Goal: Navigation & Orientation: Find specific page/section

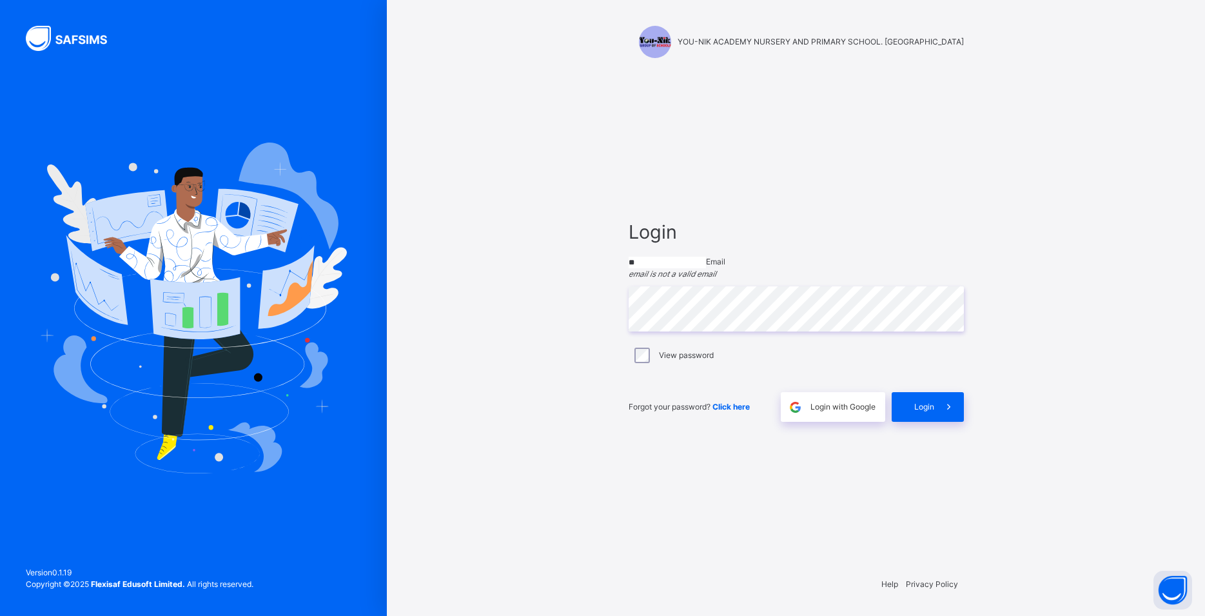
type input "*"
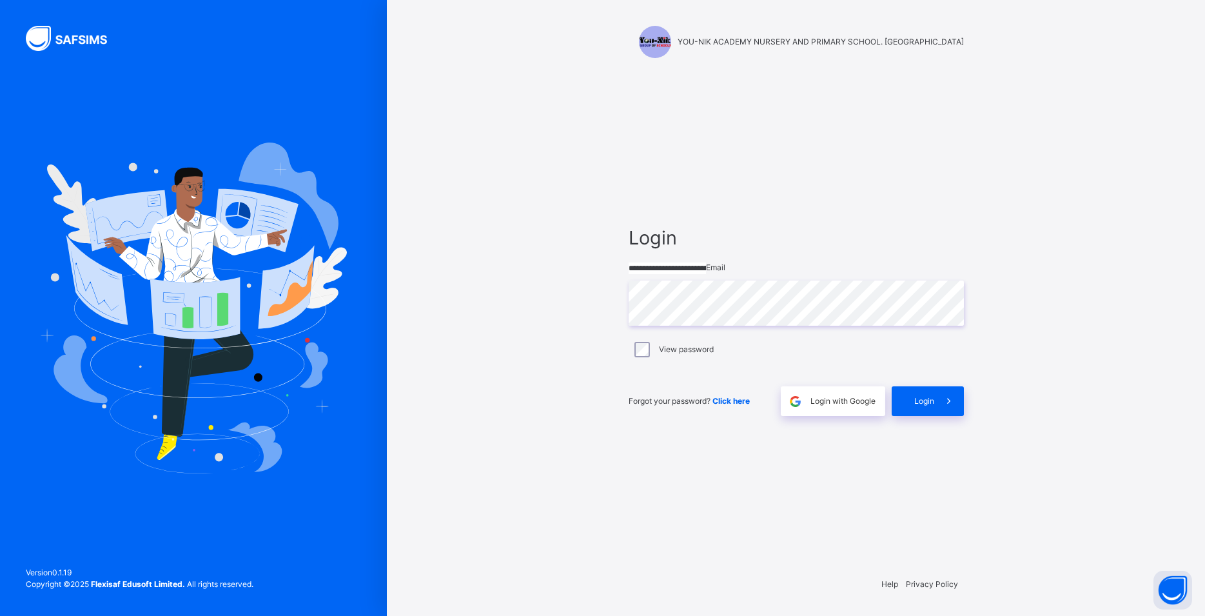
type input "**********"
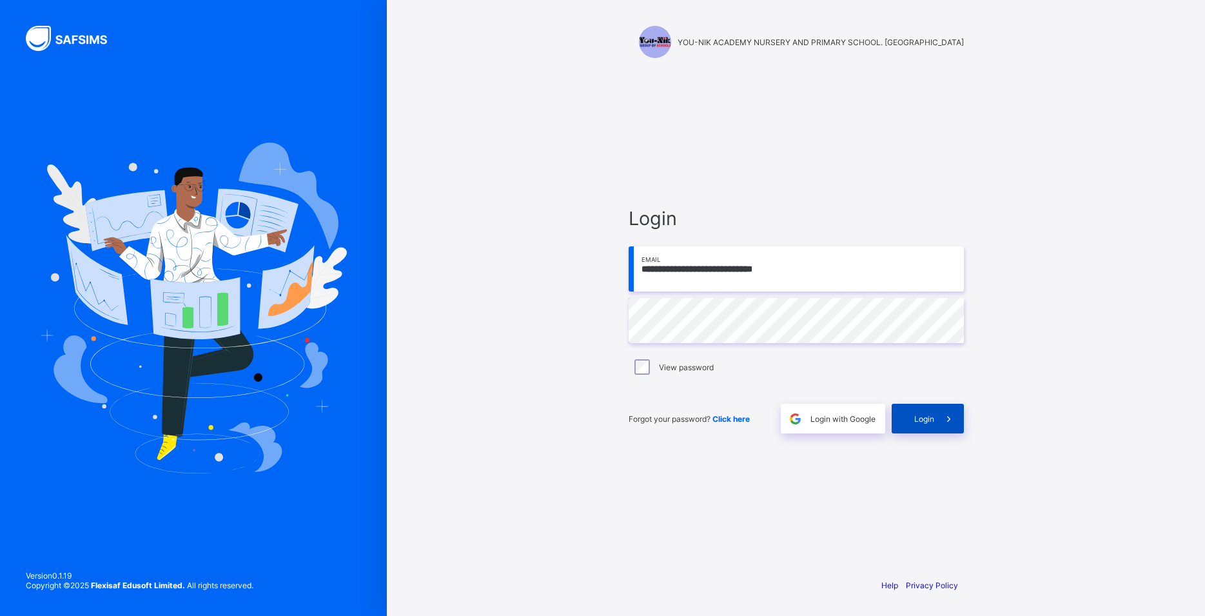
click at [923, 420] on span "Login" at bounding box center [924, 419] width 20 height 10
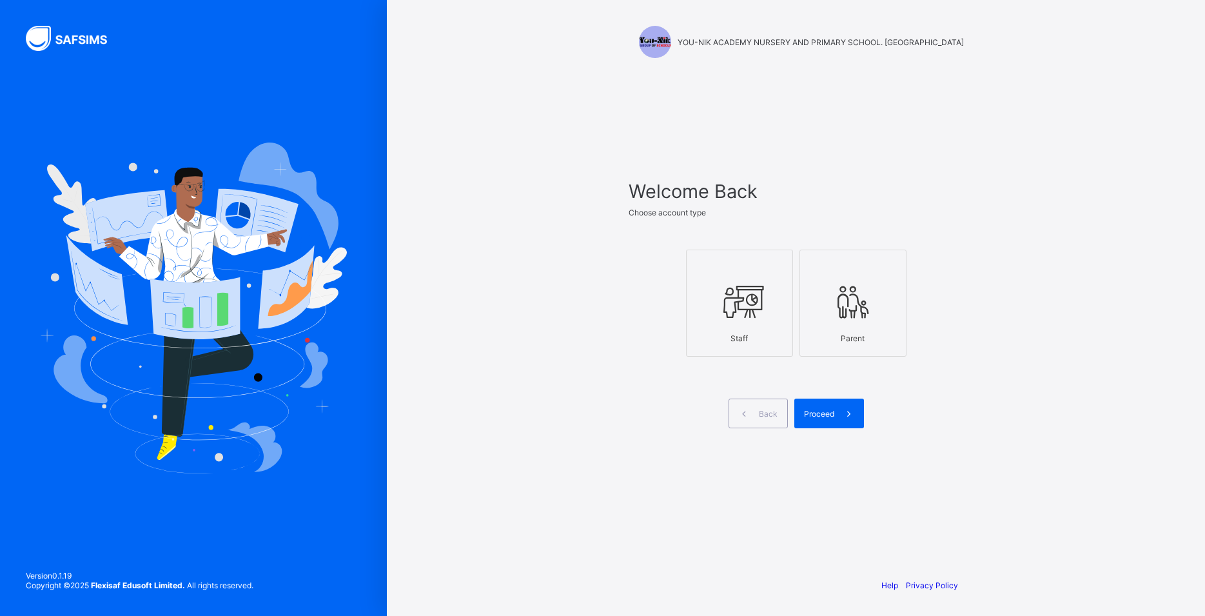
click at [780, 306] on div at bounding box center [739, 301] width 93 height 51
click at [820, 423] on div "Proceed" at bounding box center [829, 414] width 70 height 30
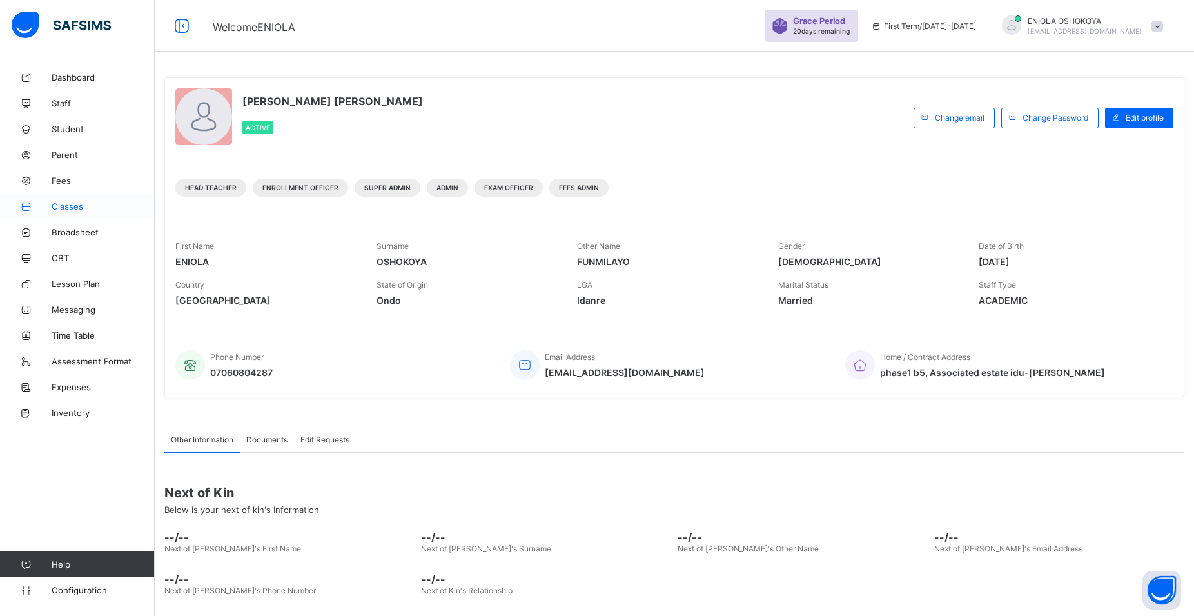
click at [73, 204] on span "Classes" at bounding box center [103, 206] width 103 height 10
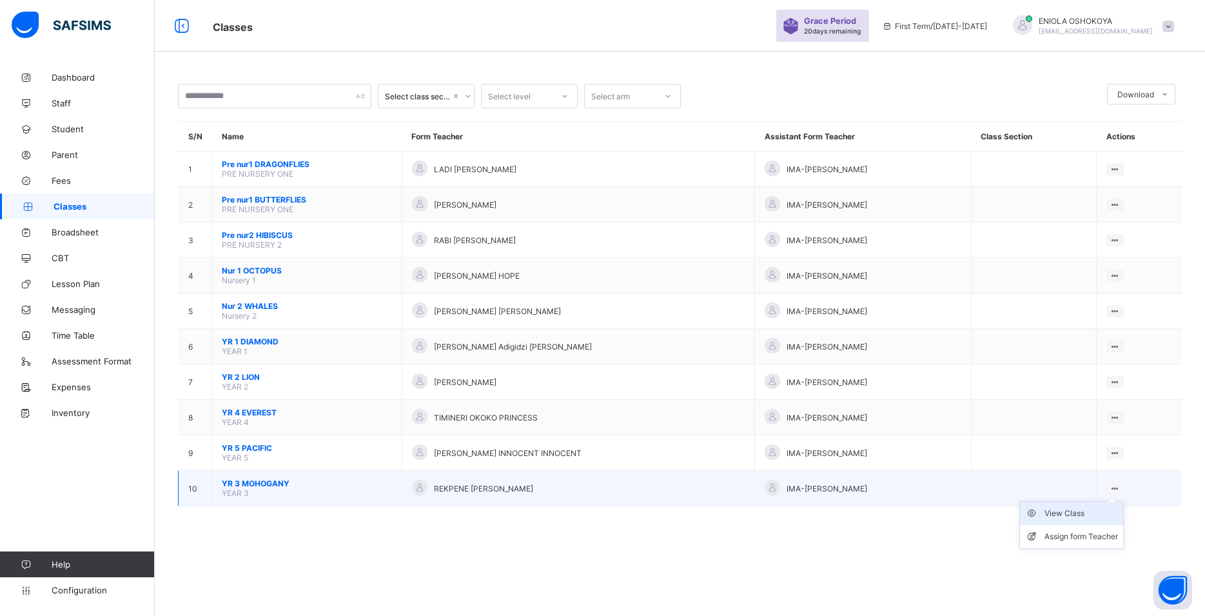
click at [1085, 520] on div "View Class" at bounding box center [1082, 513] width 74 height 13
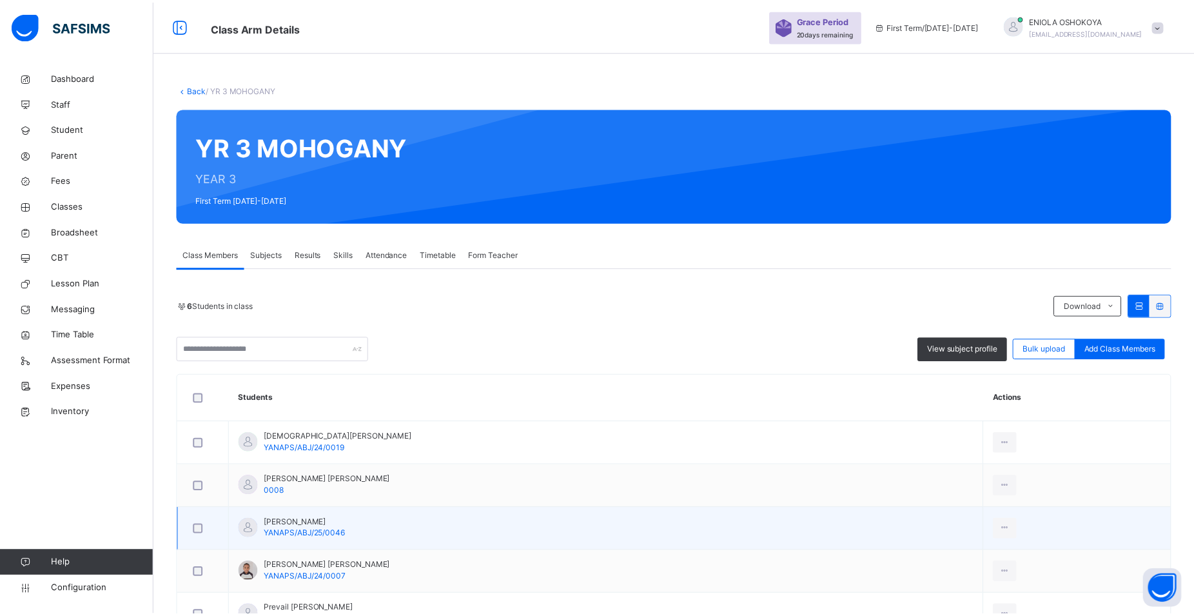
scroll to position [137, 0]
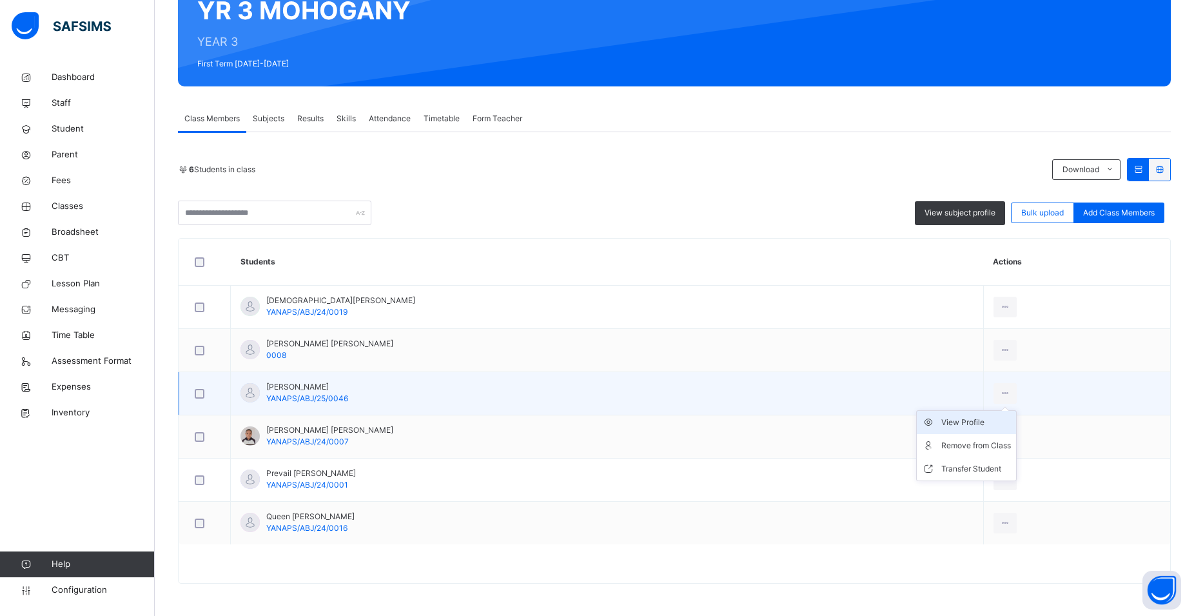
click at [964, 420] on div "View Profile" at bounding box center [976, 422] width 70 height 13
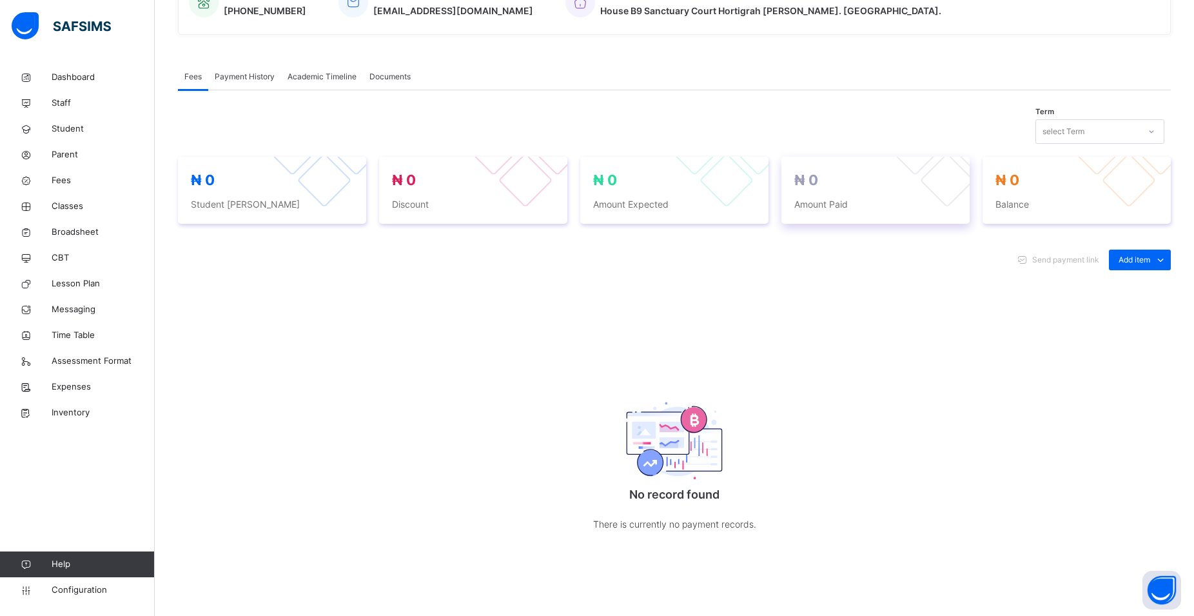
scroll to position [228, 0]
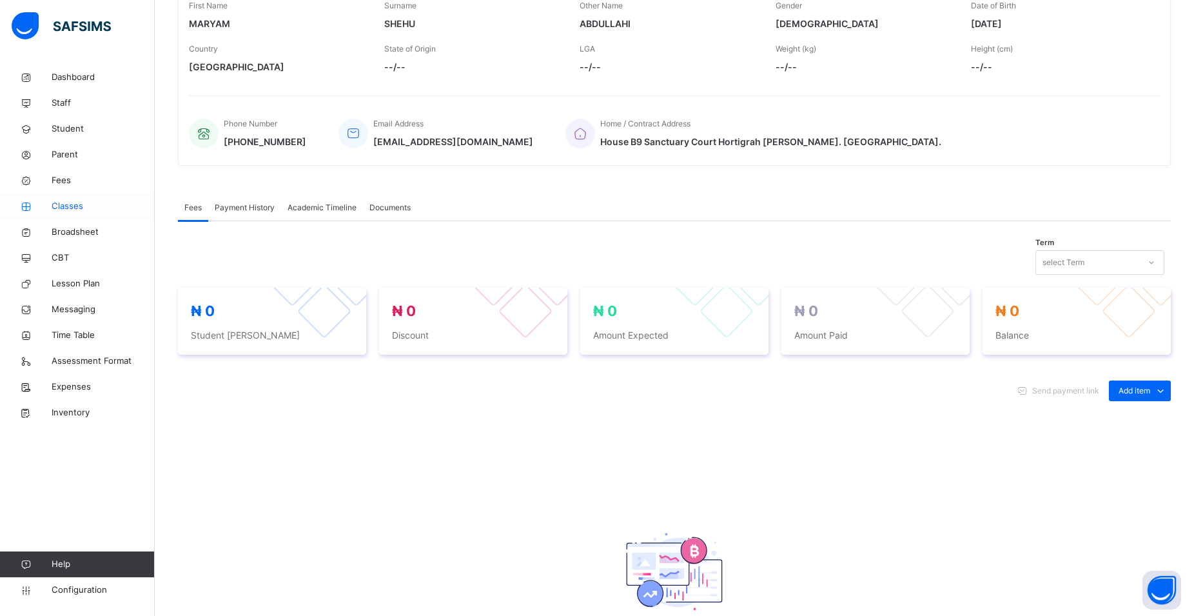
click at [77, 198] on link "Classes" at bounding box center [77, 206] width 155 height 26
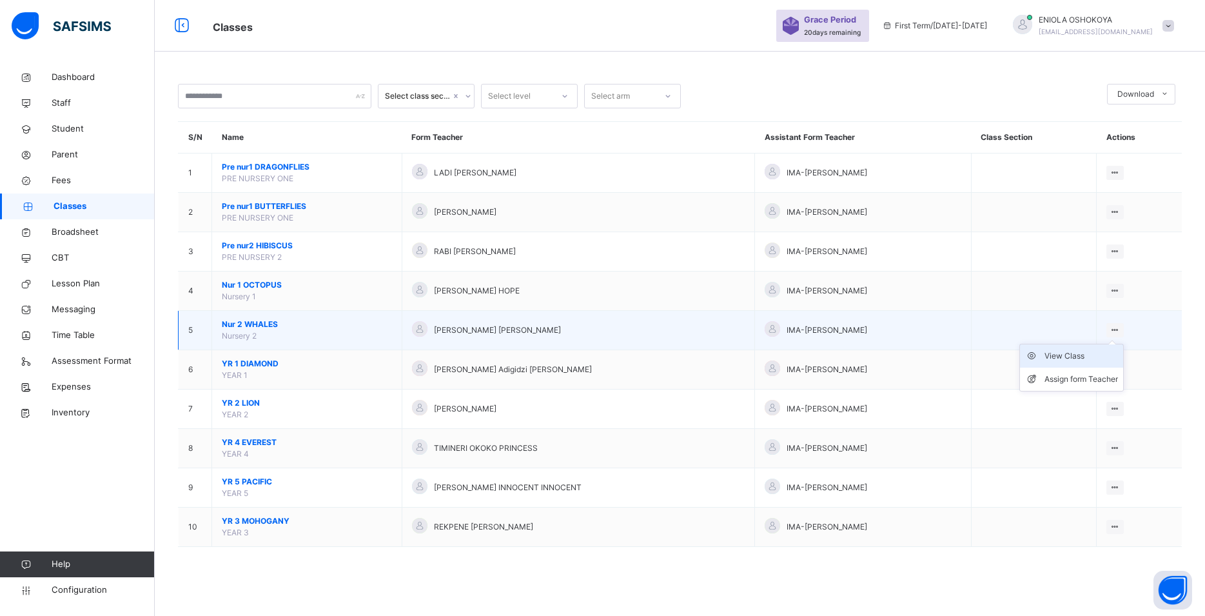
click at [1056, 362] on div "View Class" at bounding box center [1082, 355] width 74 height 13
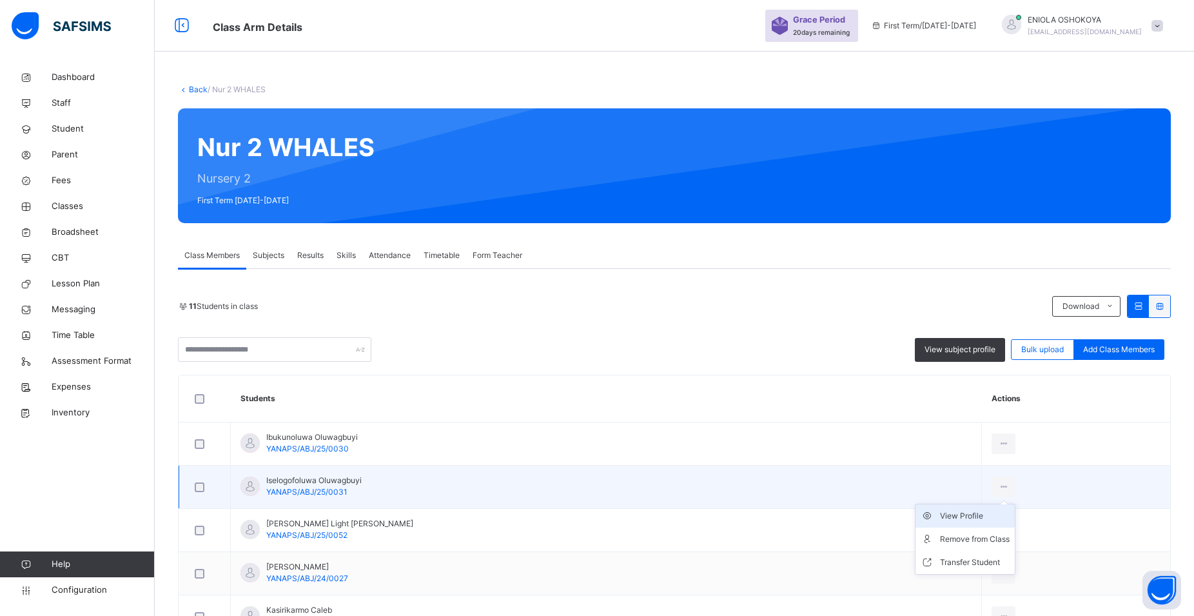
click at [972, 509] on div "View Profile" at bounding box center [975, 515] width 70 height 13
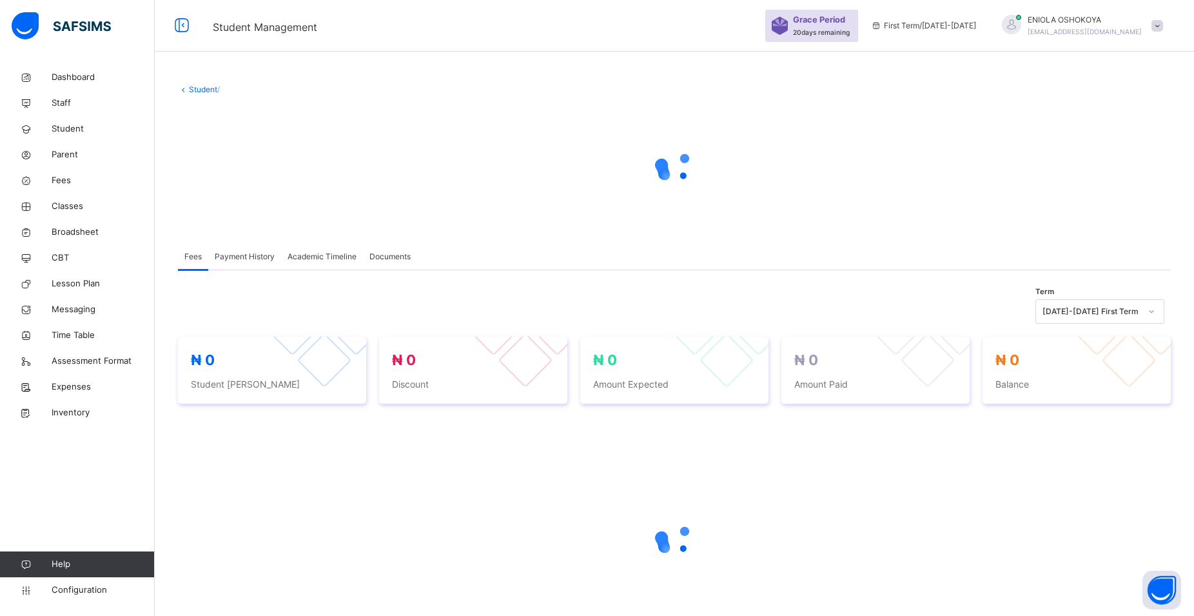
scroll to position [88, 0]
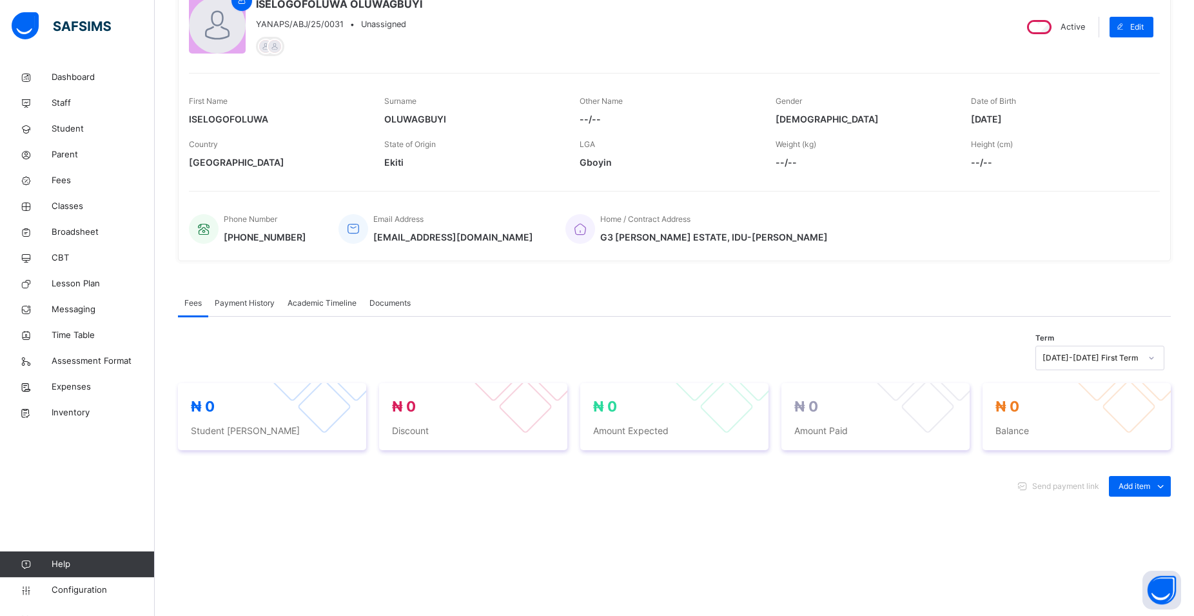
click at [608, 339] on div "Term [DATE]-[DATE] First Term ₦ 0 Student Bill ₦ 0 Discount ₦ 0 Amount Expected…" at bounding box center [674, 571] width 993 height 464
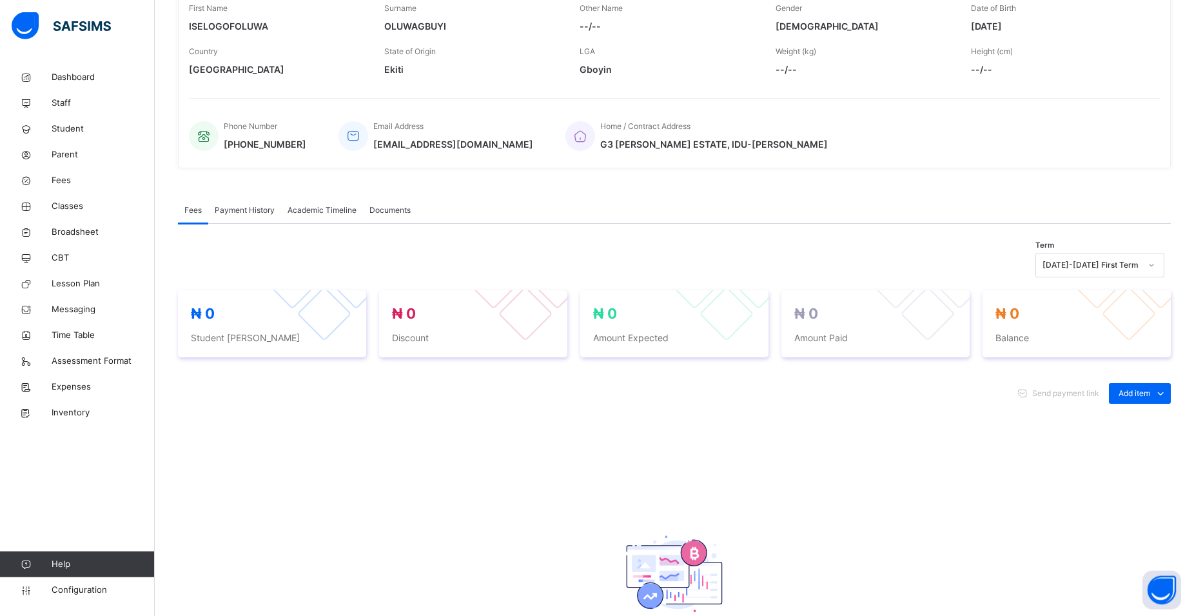
scroll to position [0, 0]
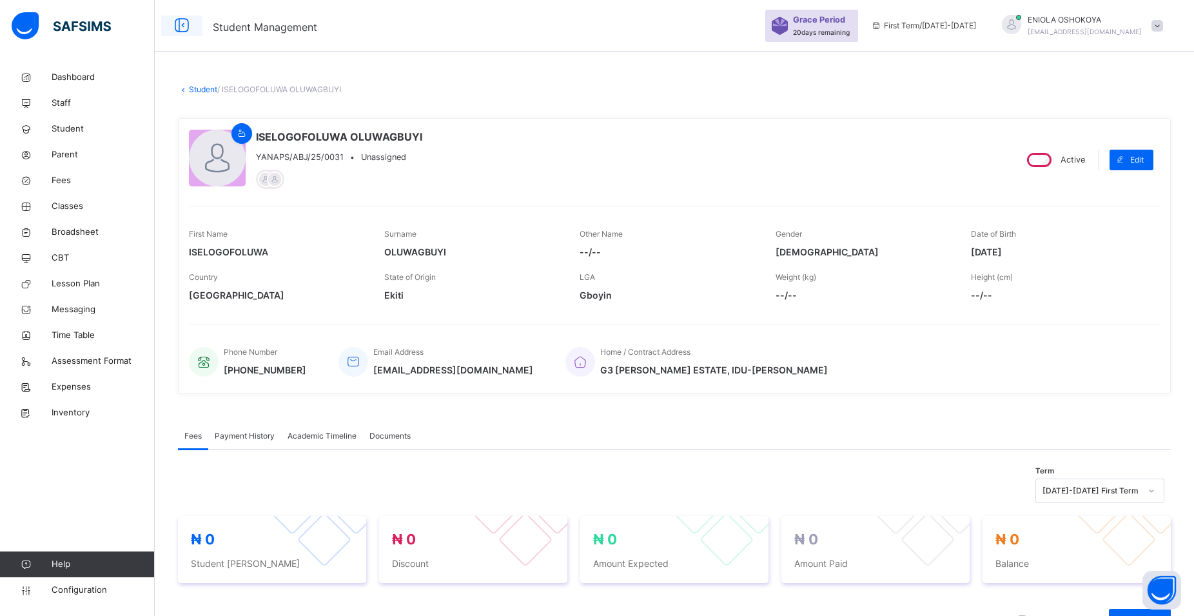
click at [179, 31] on icon at bounding box center [182, 25] width 22 height 23
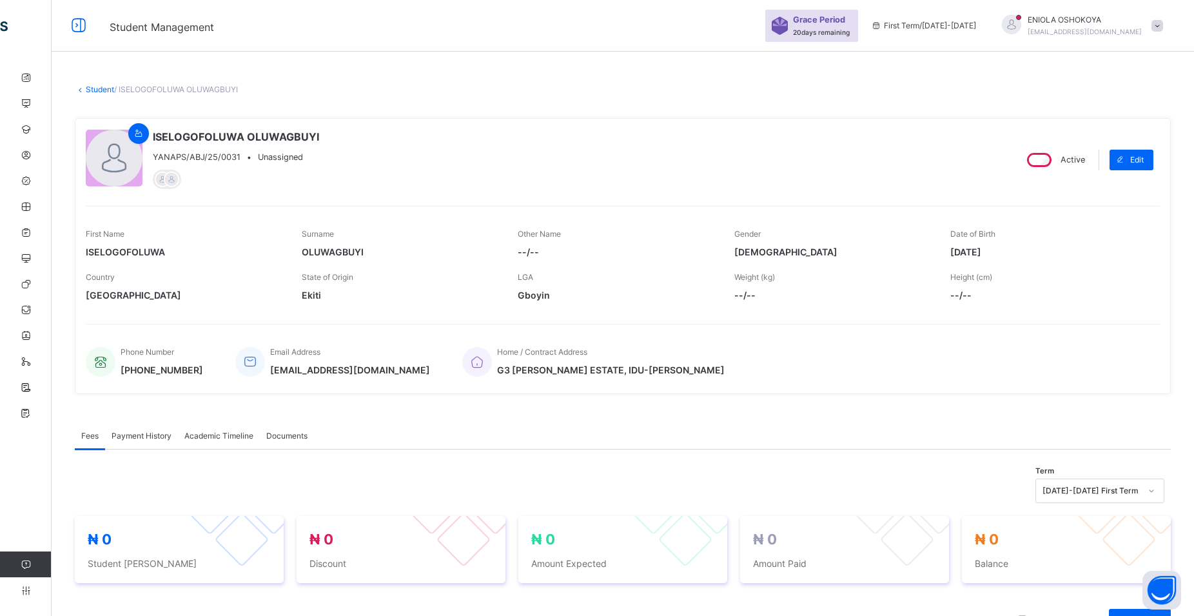
click at [428, 144] on div "ISELOGOFOLUWA OLUWAGBUYI YANAPS/ABJ/25/0031 • Unassigned" at bounding box center [545, 159] width 919 height 61
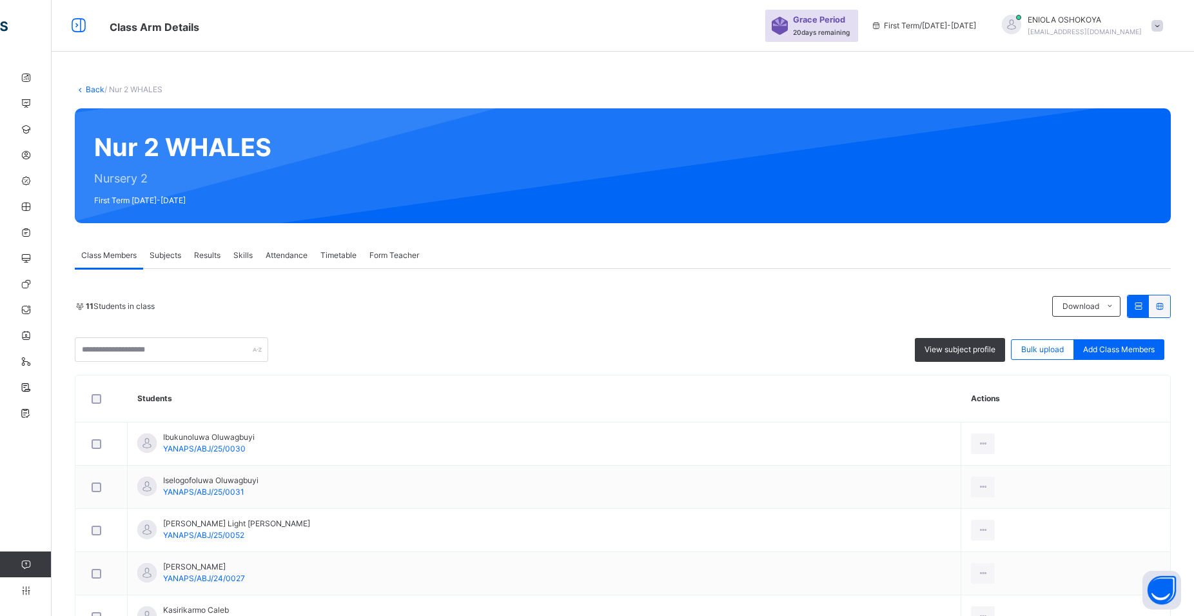
scroll to position [329, 0]
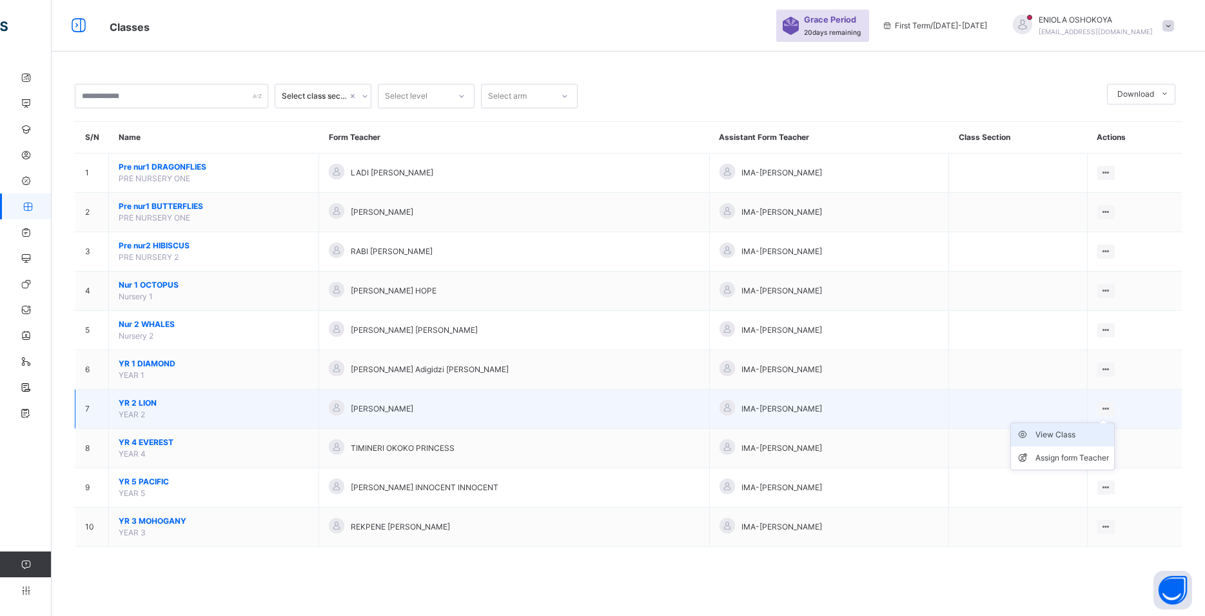
click at [1082, 441] on div "View Class" at bounding box center [1073, 434] width 74 height 13
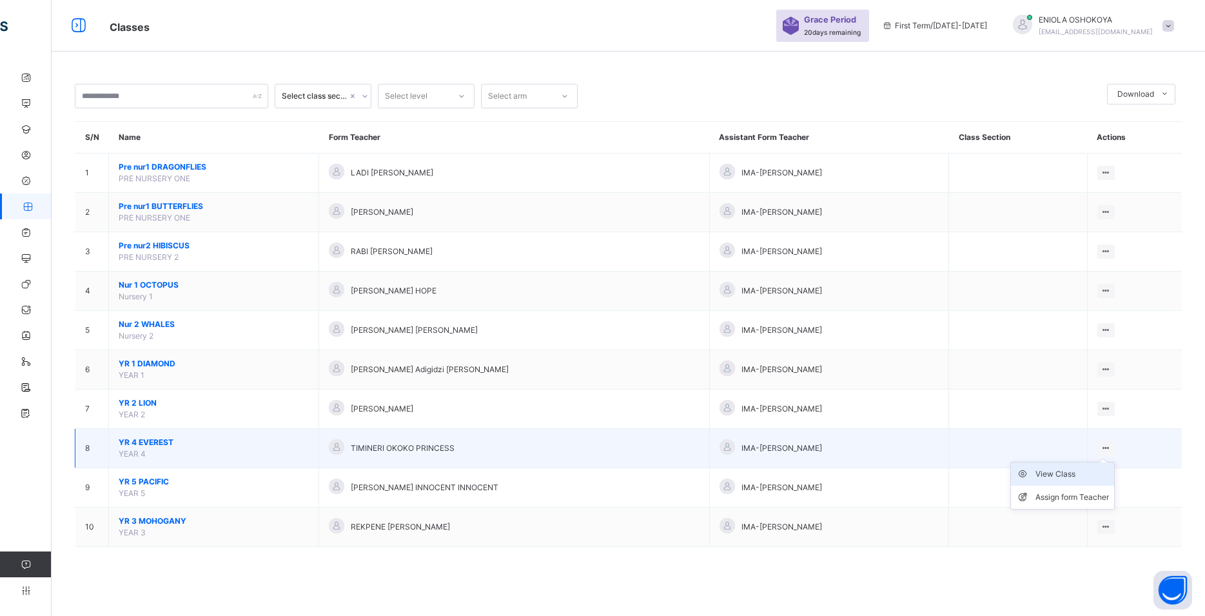
click at [1065, 480] on div "View Class" at bounding box center [1073, 474] width 74 height 13
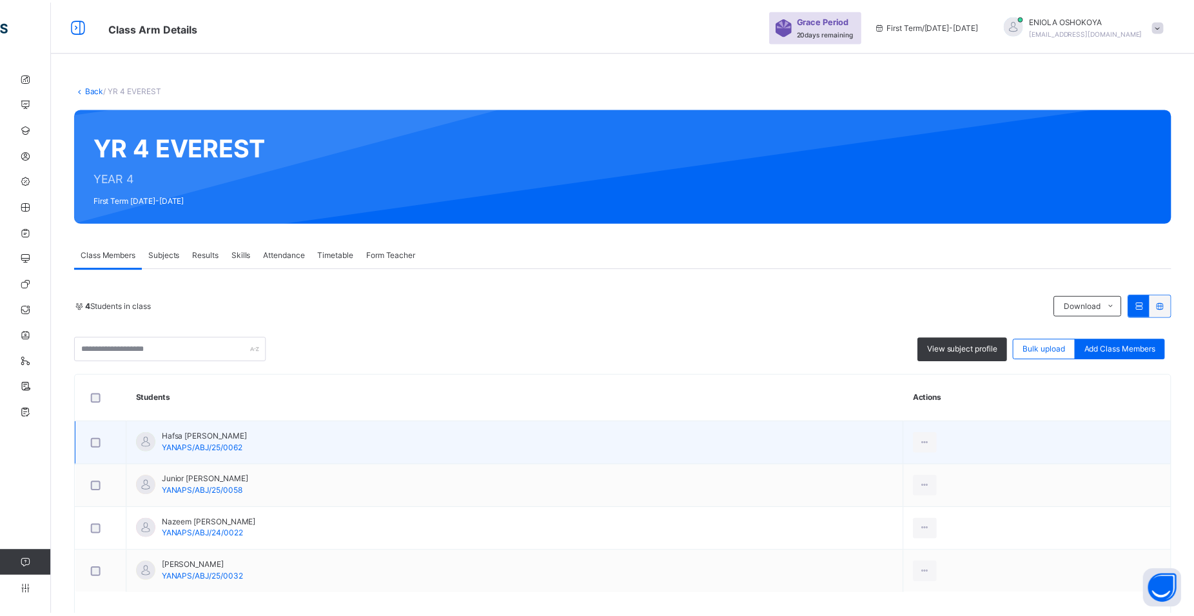
scroll to position [50, 0]
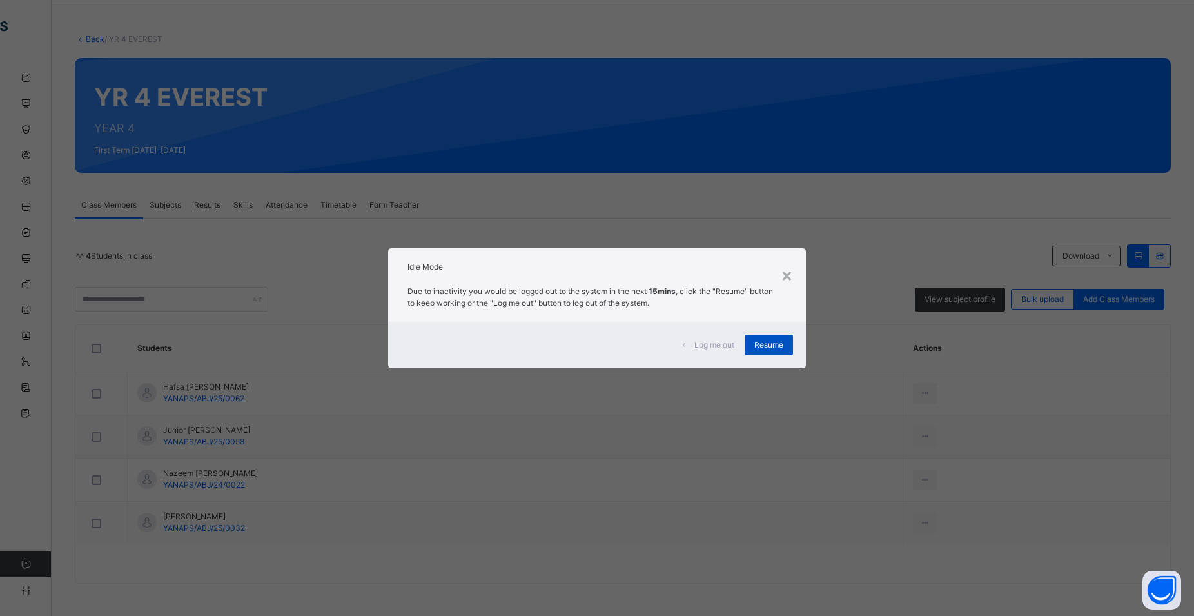
click at [761, 350] on span "Resume" at bounding box center [768, 345] width 29 height 12
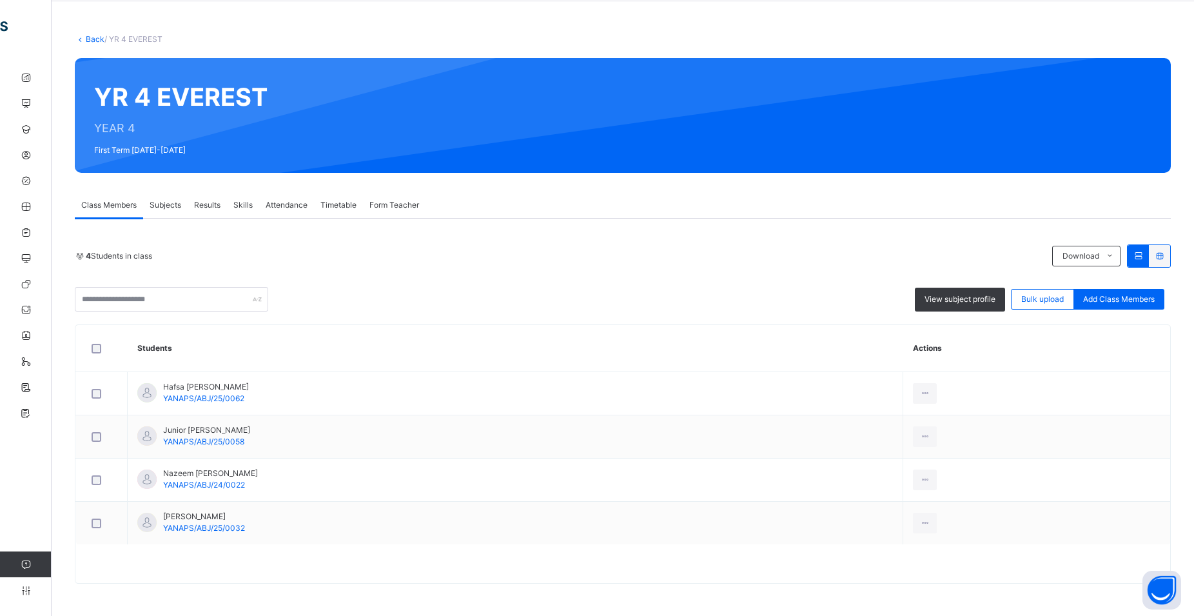
click at [762, 351] on th "Students" at bounding box center [516, 348] width 776 height 47
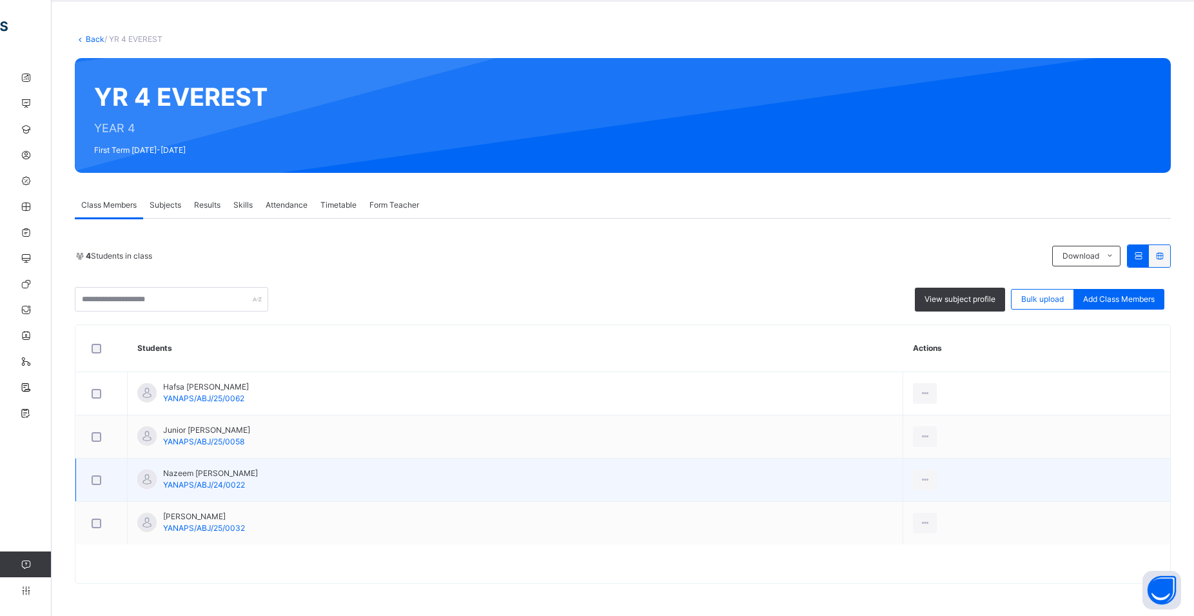
click at [751, 469] on td "Nazeem [PERSON_NAME]/ABJ/24/0022" at bounding box center [516, 479] width 776 height 43
